Goal: Information Seeking & Learning: Check status

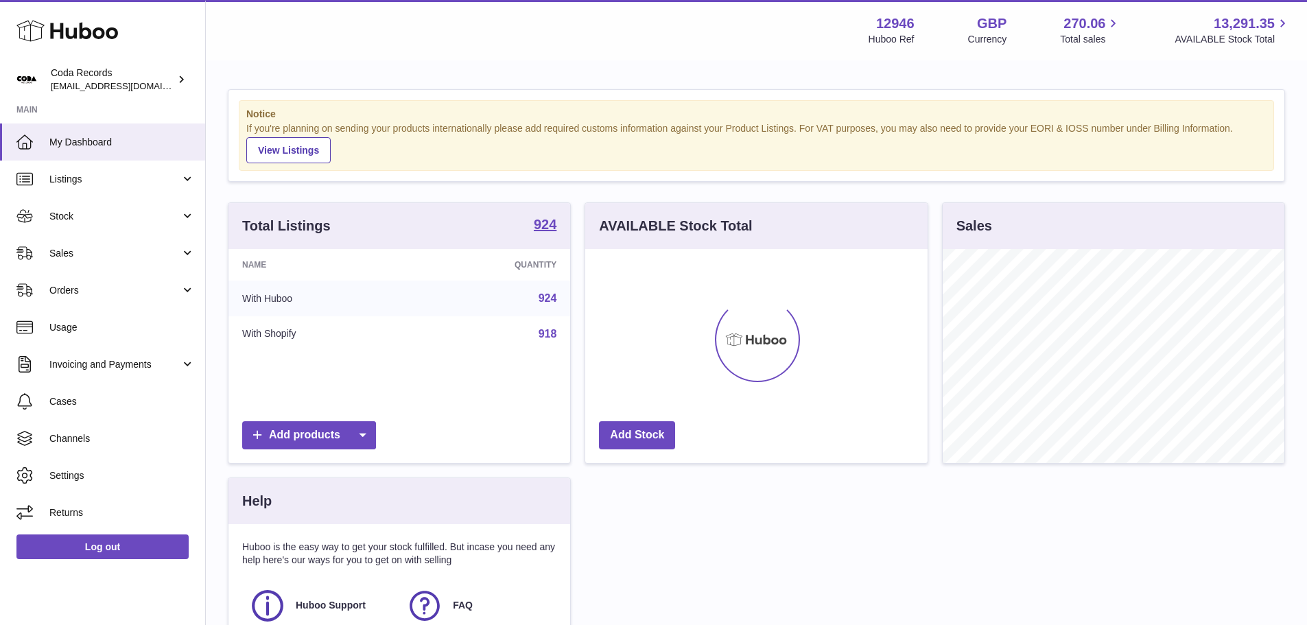
scroll to position [214, 342]
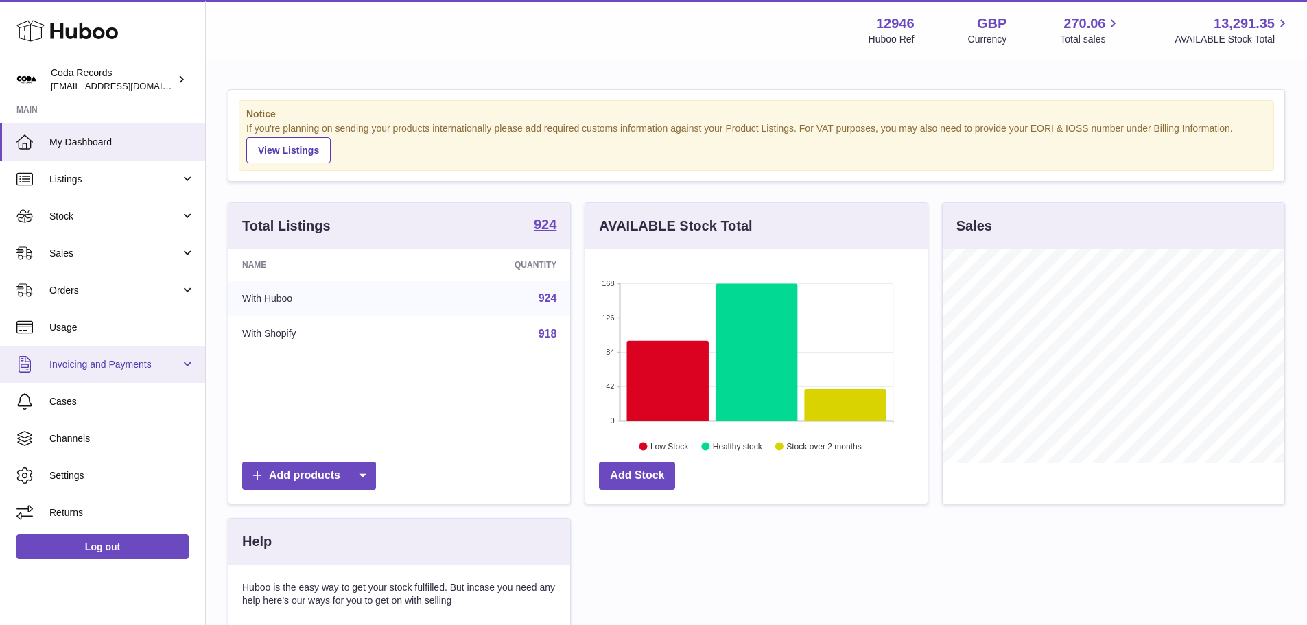
click at [189, 366] on link "Invoicing and Payments" at bounding box center [102, 364] width 205 height 37
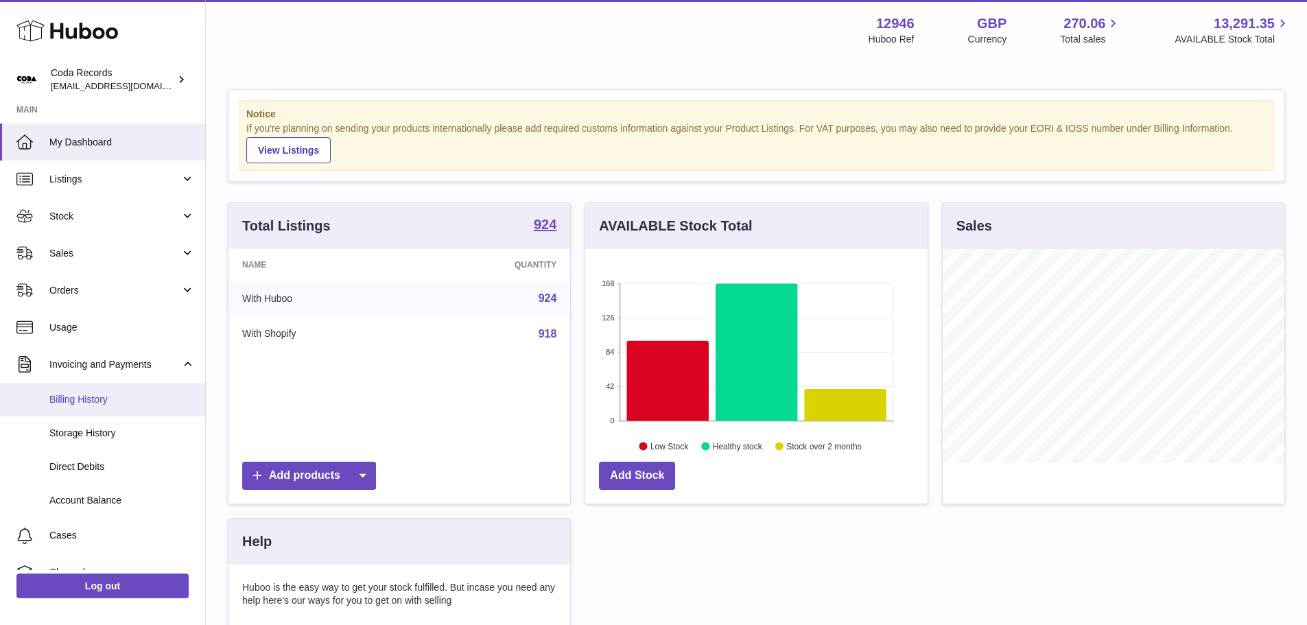
click at [120, 391] on link "Billing History" at bounding box center [102, 400] width 205 height 34
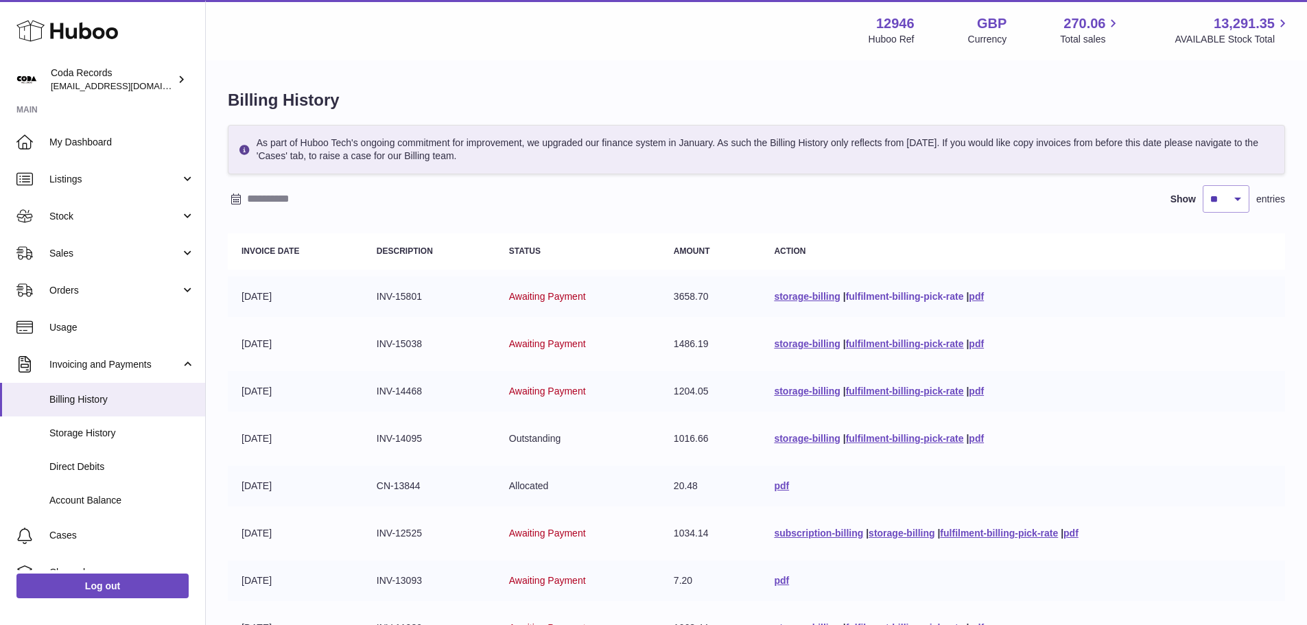
click at [869, 298] on link "fulfilment-billing-pick-rate" at bounding box center [905, 296] width 118 height 11
click at [804, 298] on link "storage-billing" at bounding box center [807, 296] width 66 height 11
click at [979, 296] on link "pdf" at bounding box center [976, 296] width 15 height 11
